Goal: Task Accomplishment & Management: Use online tool/utility

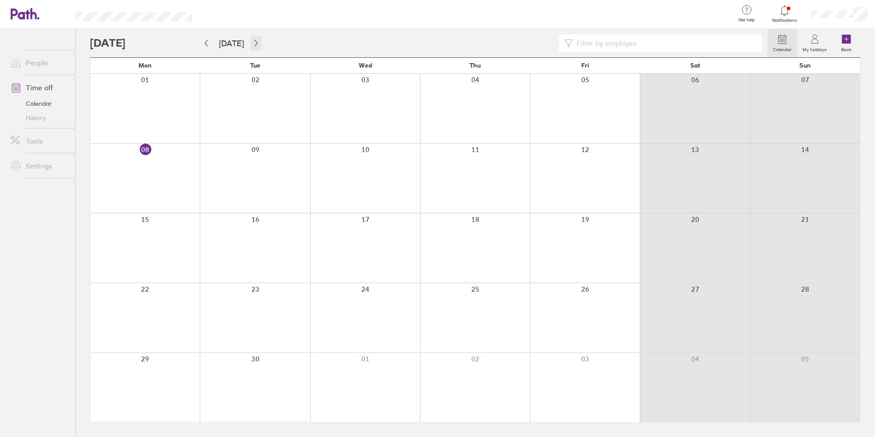
click at [256, 40] on icon "button" at bounding box center [256, 43] width 7 height 7
